Goal: Task Accomplishment & Management: Manage account settings

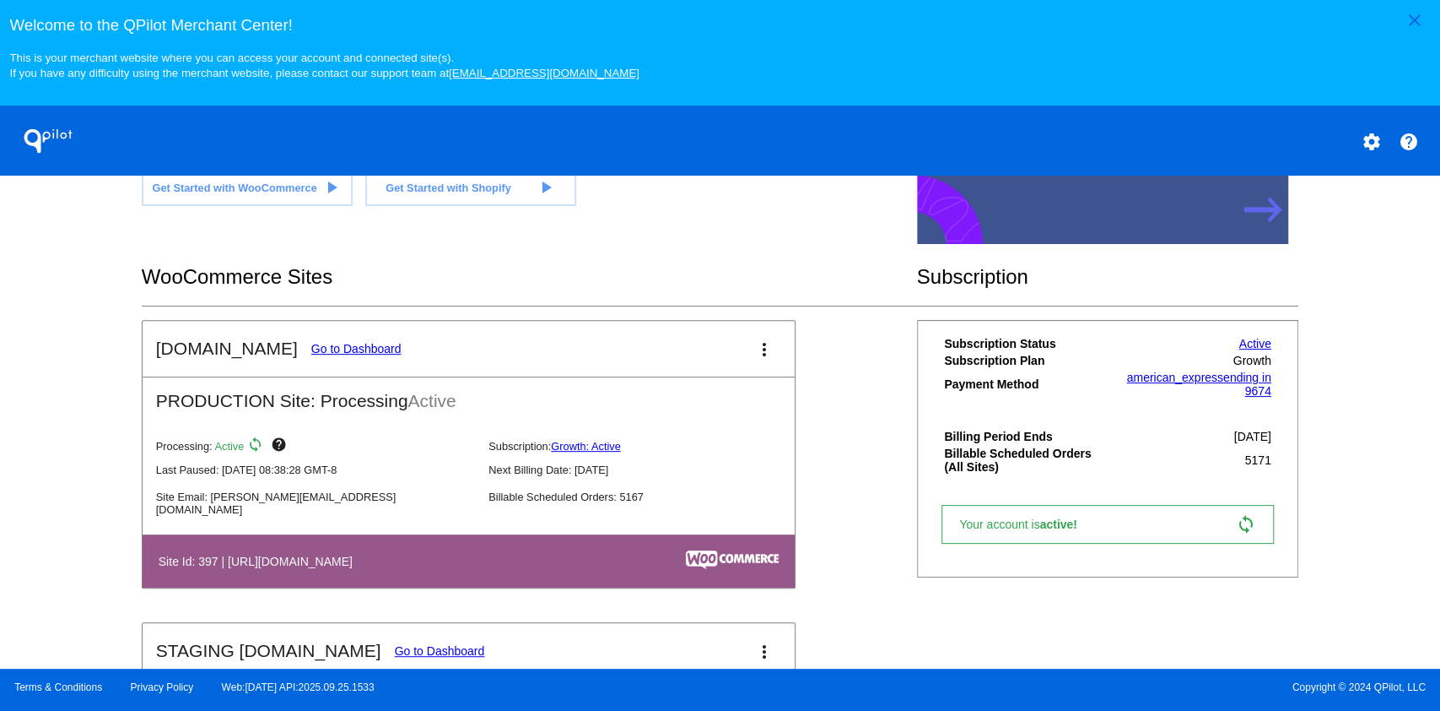
scroll to position [450, 0]
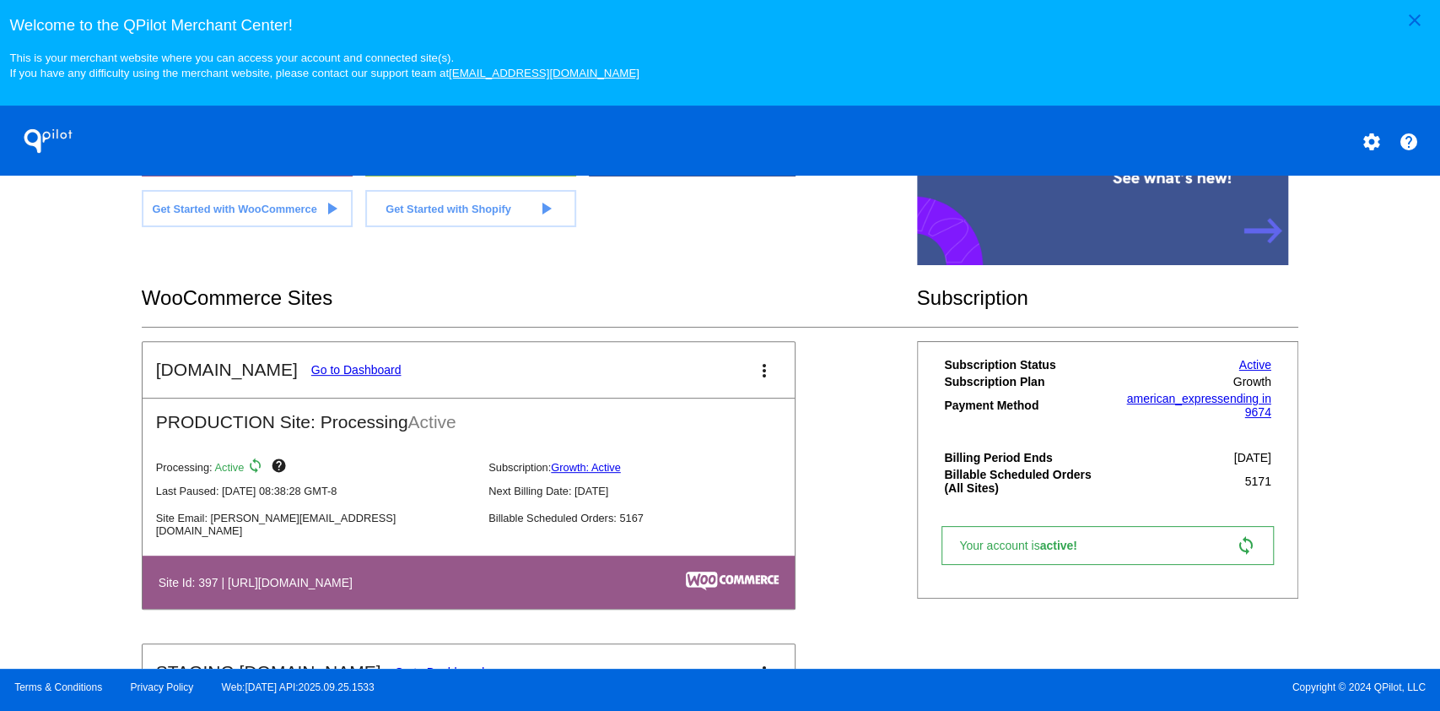
click at [311, 370] on link "Go to Dashboard" at bounding box center [356, 370] width 90 height 14
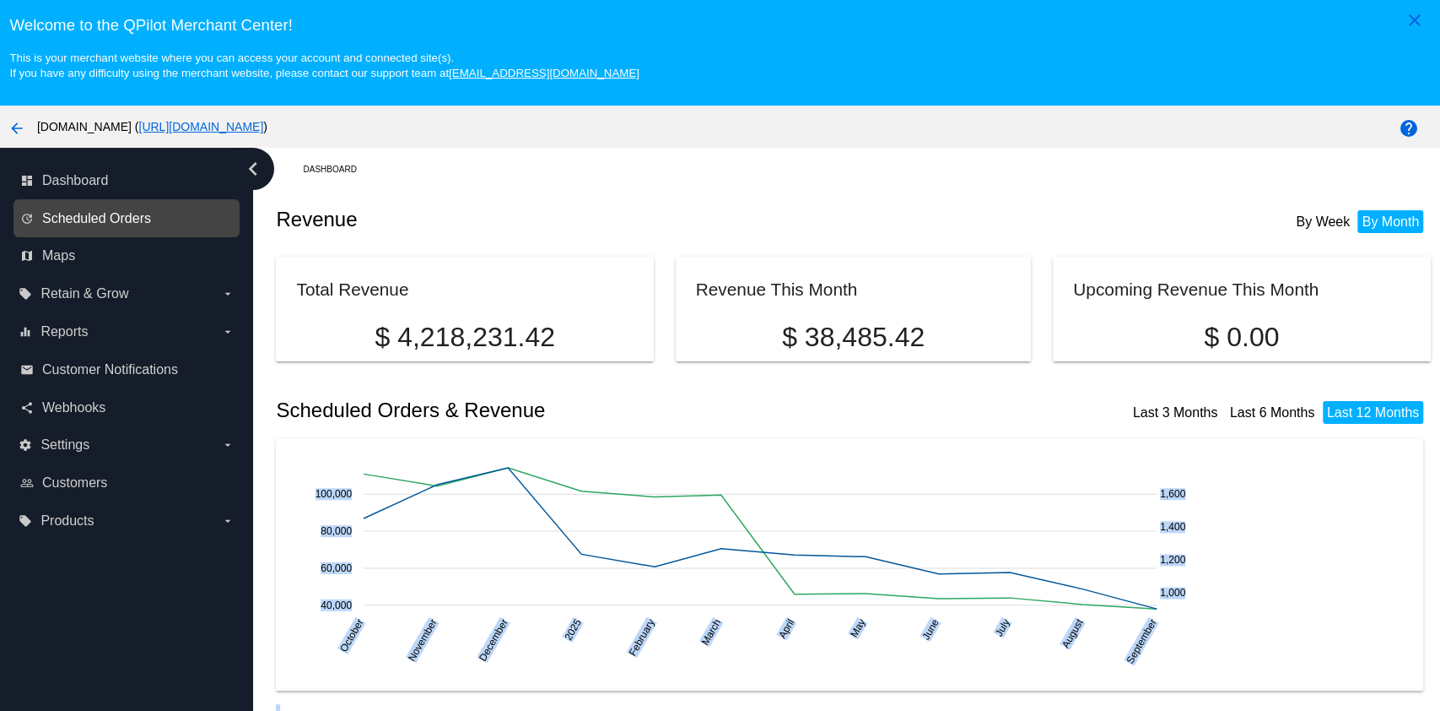
click at [72, 213] on span "Scheduled Orders" at bounding box center [96, 218] width 109 height 15
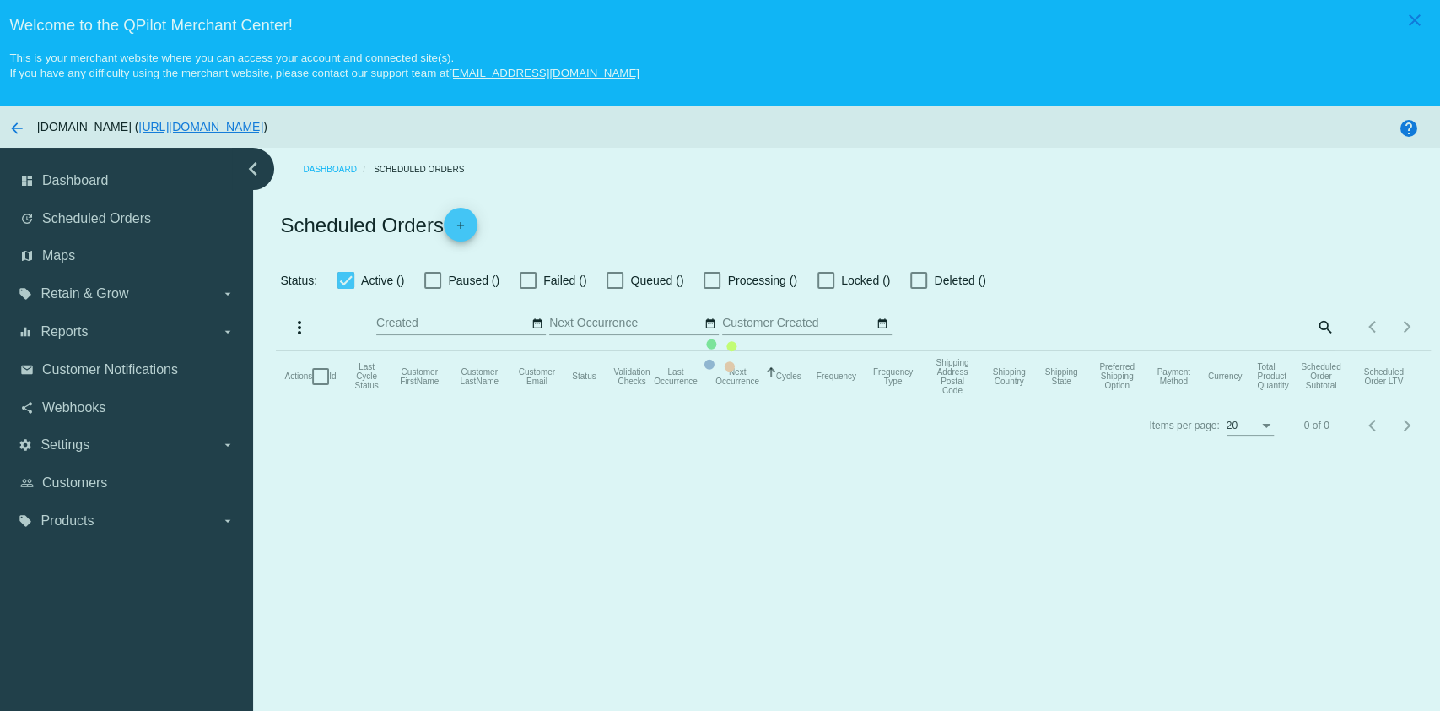
checkbox input "true"
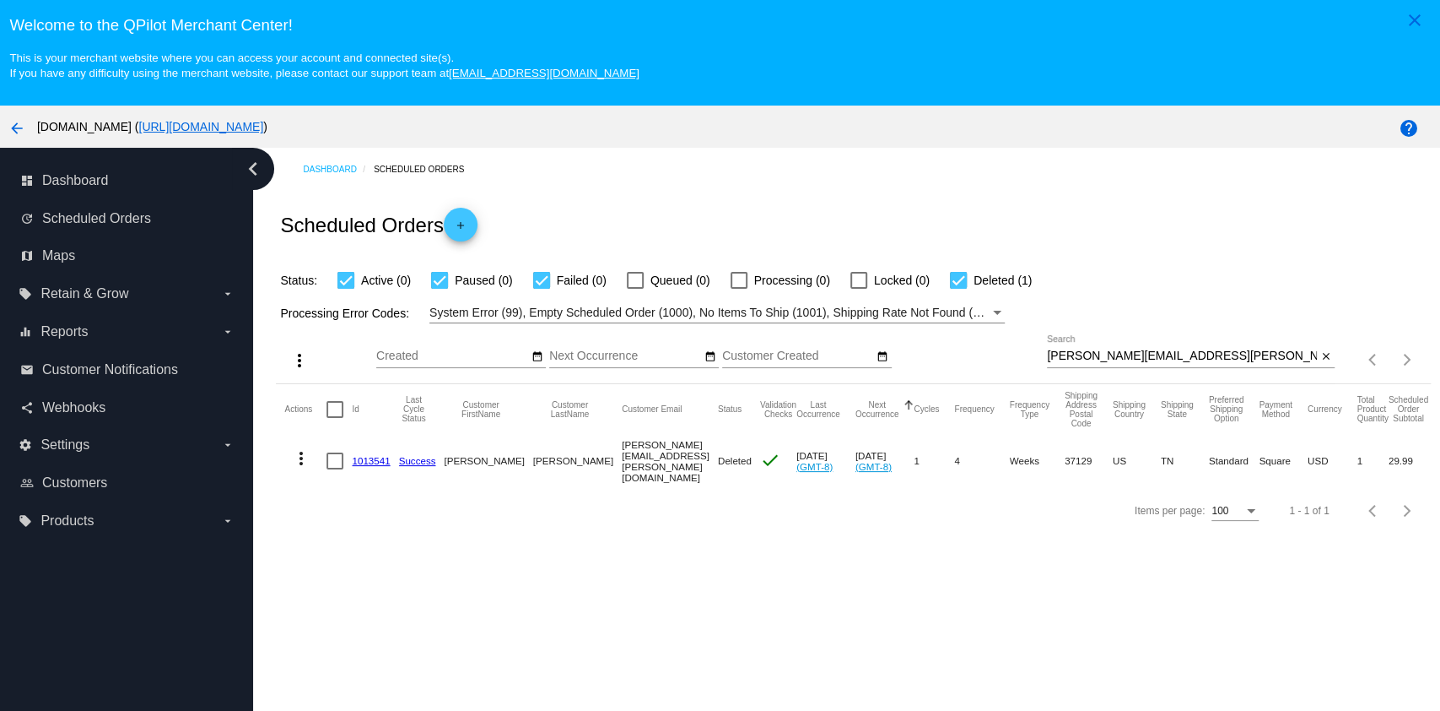
click at [1196, 355] on input "[PERSON_NAME][EMAIL_ADDRESS][PERSON_NAME][DOMAIN_NAME]" at bounding box center [1182, 356] width 270 height 14
paste input "[EMAIL_ADDRESS]"
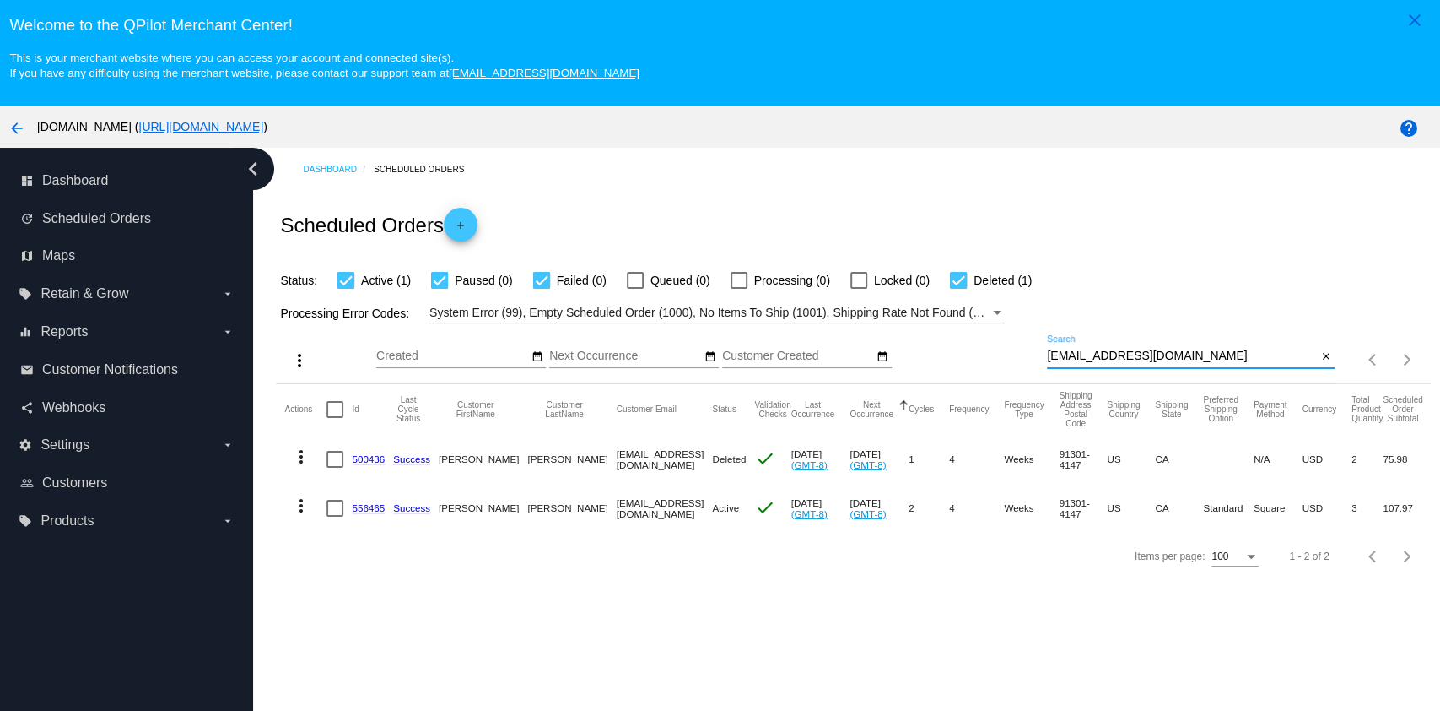
type input "[EMAIL_ADDRESS][DOMAIN_NAME]"
click at [364, 509] on link "556465" at bounding box center [368, 507] width 33 height 11
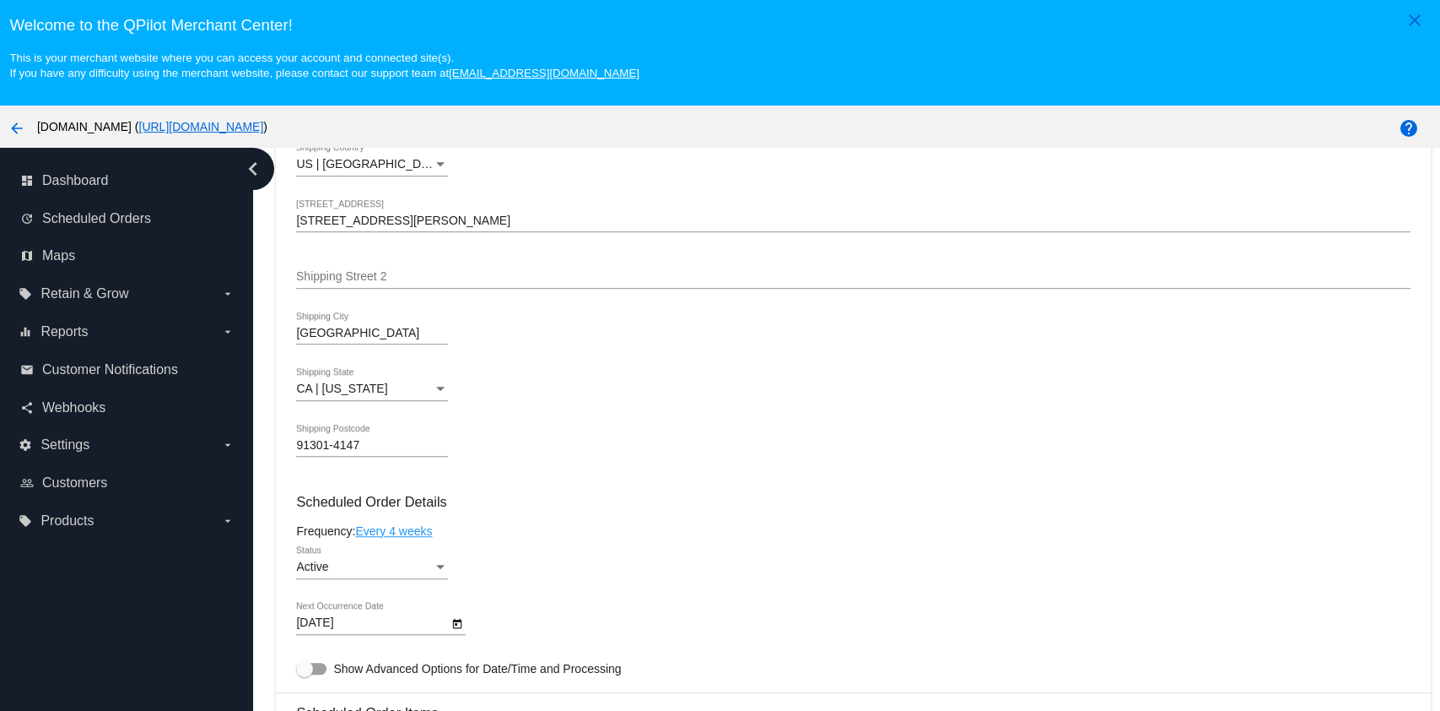
scroll to position [787, 0]
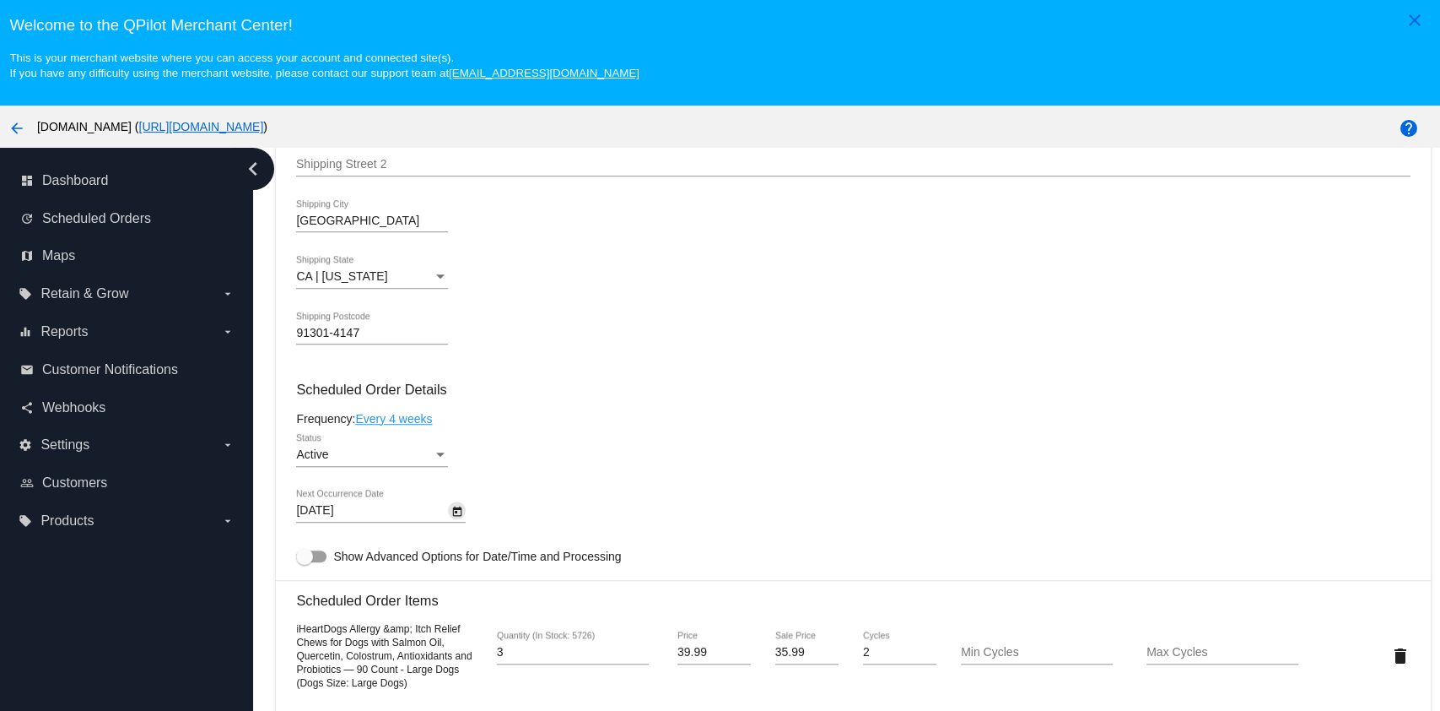
click at [455, 516] on icon "Open calendar" at bounding box center [457, 510] width 9 height 10
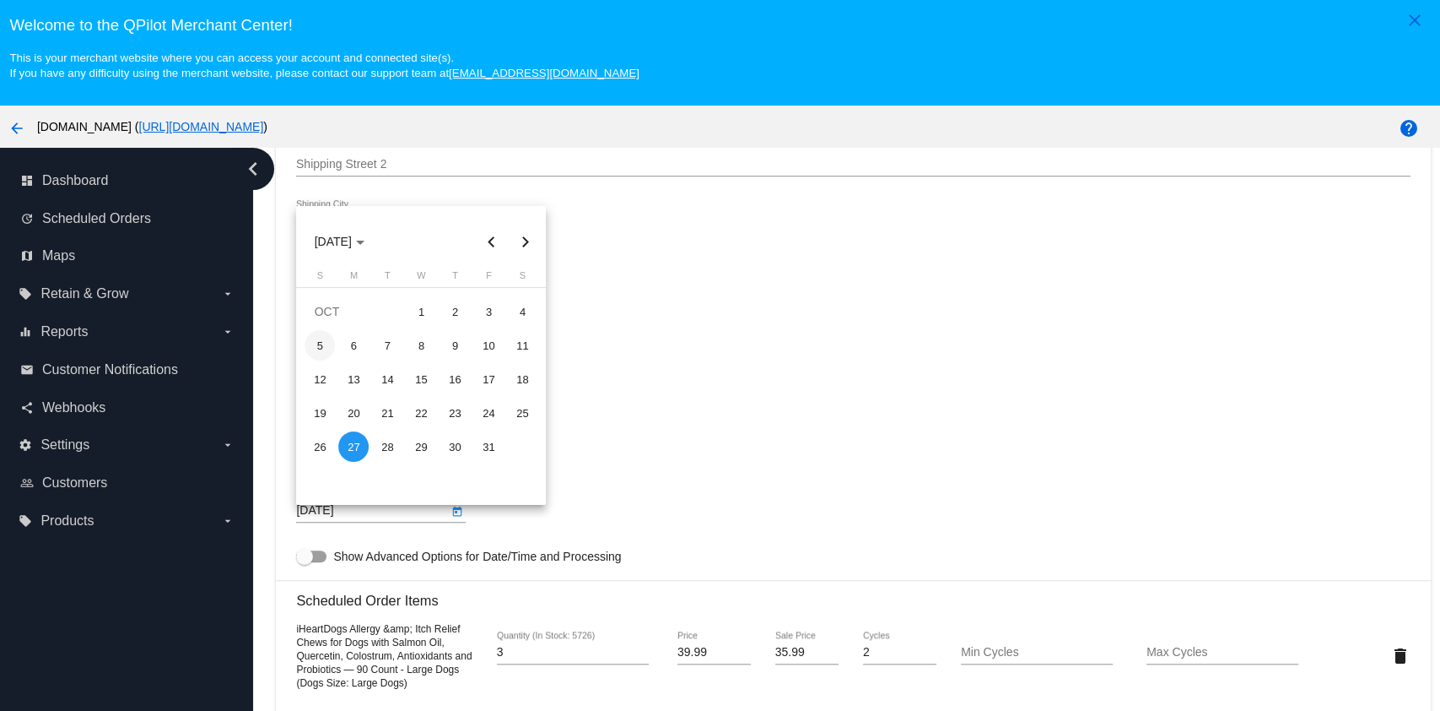
drag, startPoint x: 316, startPoint y: 346, endPoint x: 320, endPoint y: 354, distance: 9.1
click at [316, 347] on div "5" at bounding box center [320, 345] width 30 height 30
type input "[DATE]"
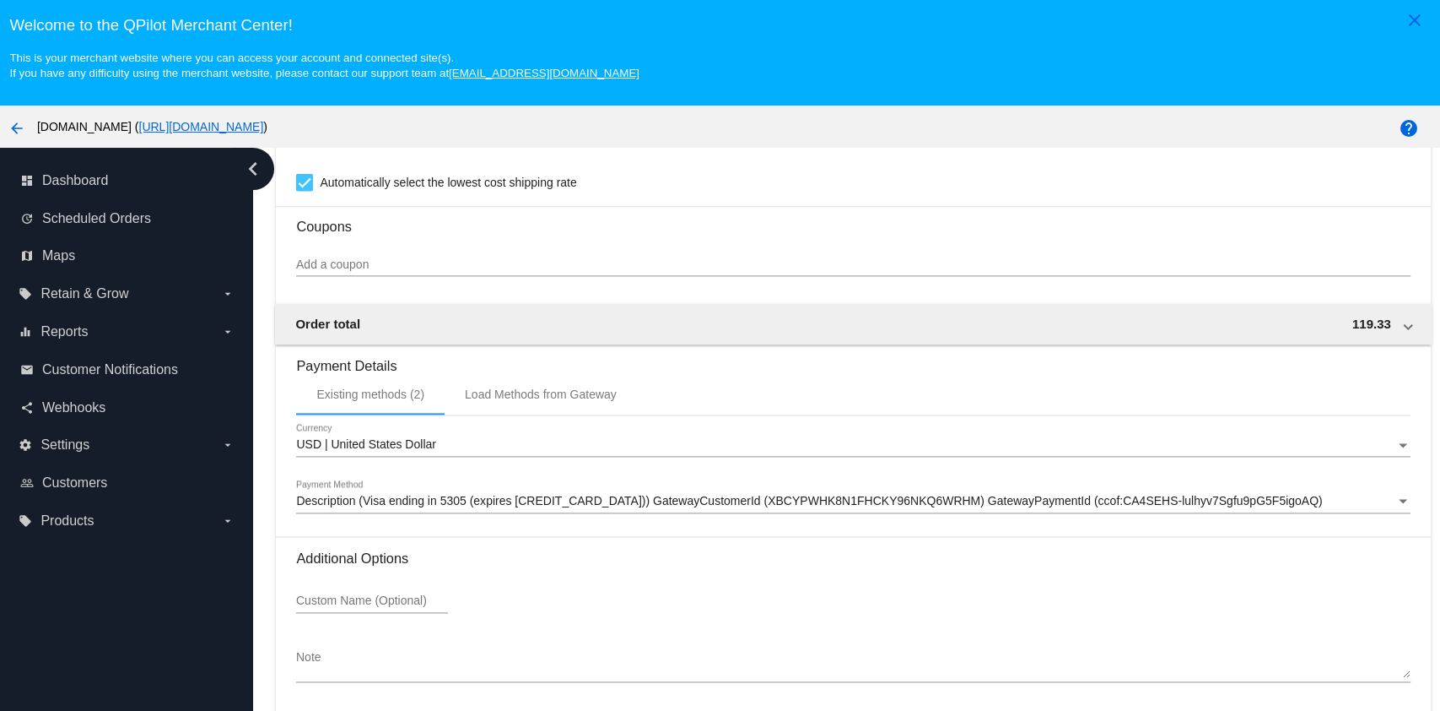
scroll to position [106, 0]
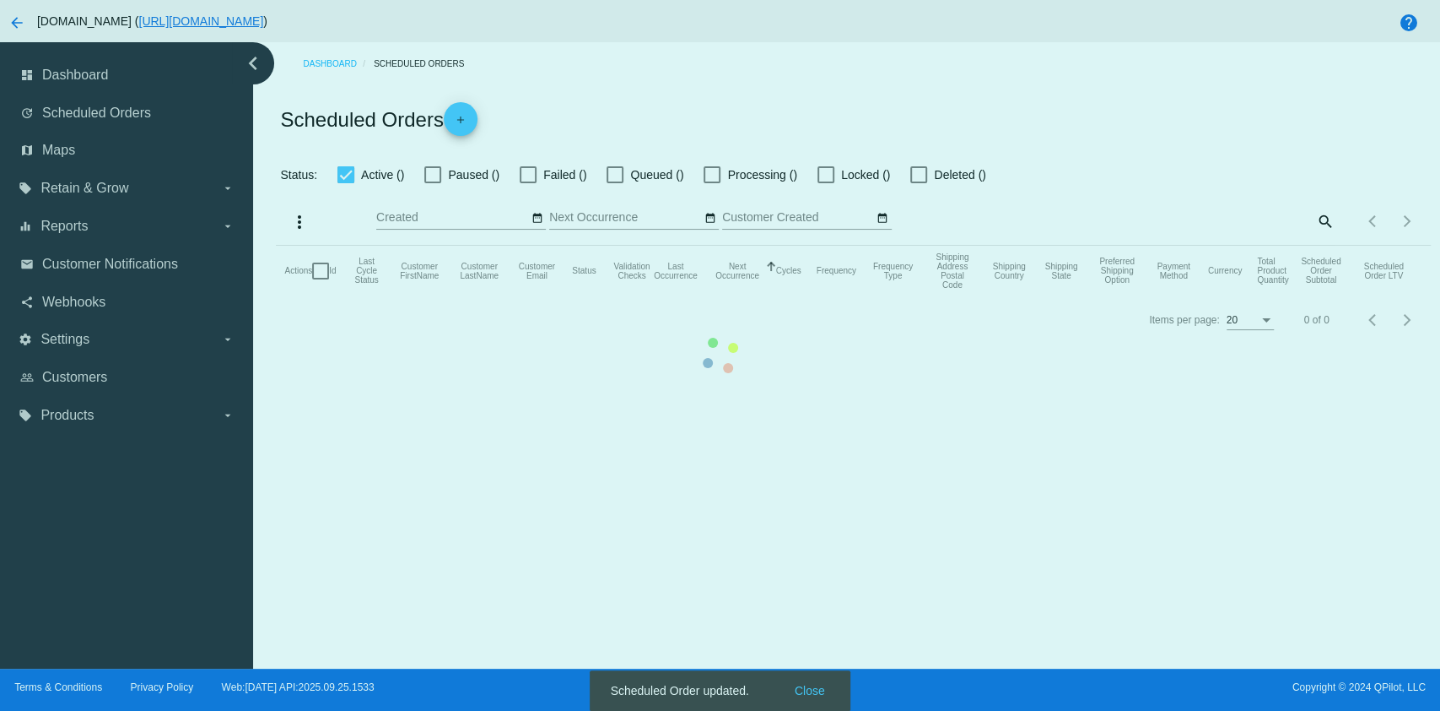
checkbox input "true"
